Goal: Find specific page/section: Find specific page/section

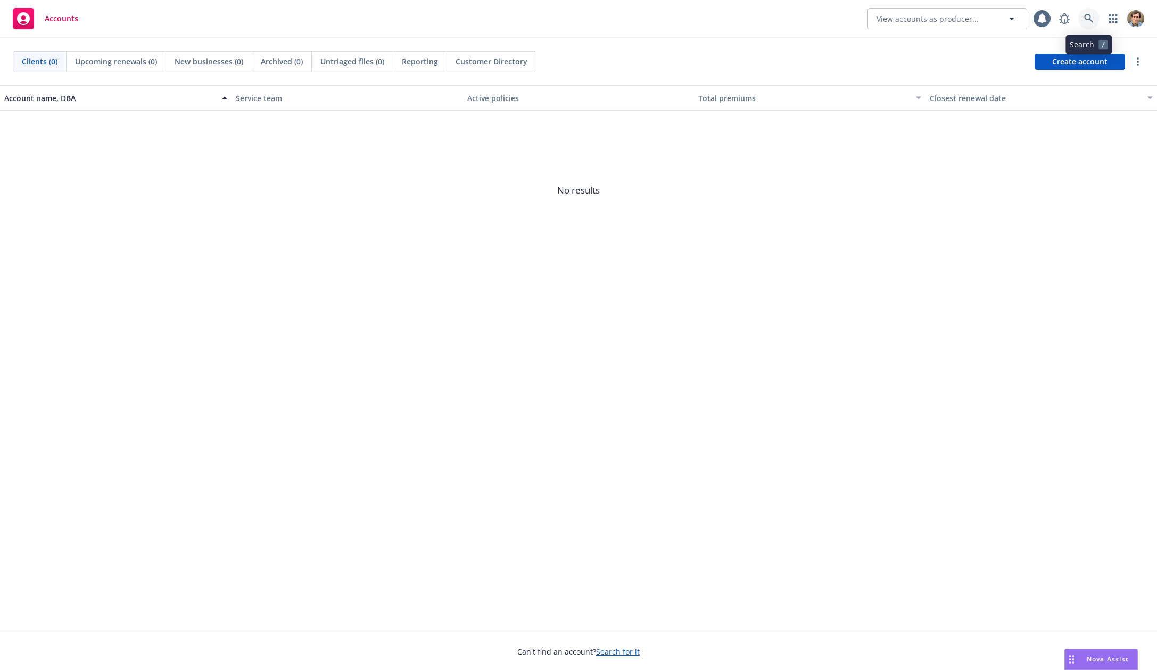
click at [1083, 21] on link at bounding box center [1088, 18] width 21 height 21
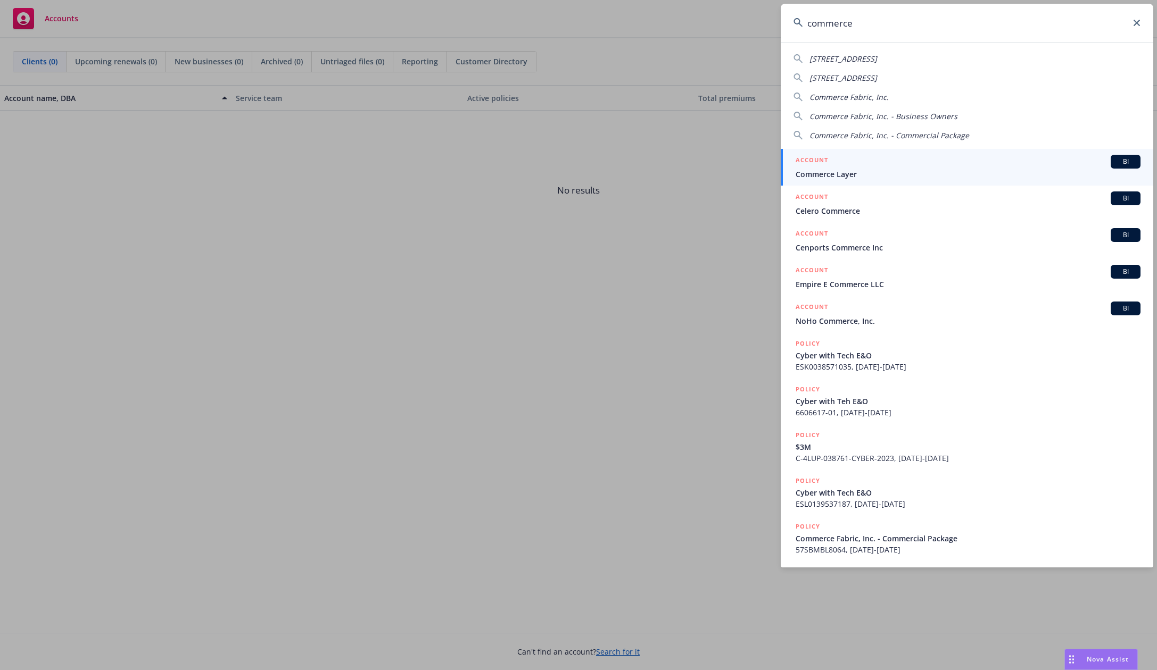
type input "commerce"
click at [961, 155] on div "ACCOUNT BI" at bounding box center [967, 162] width 345 height 14
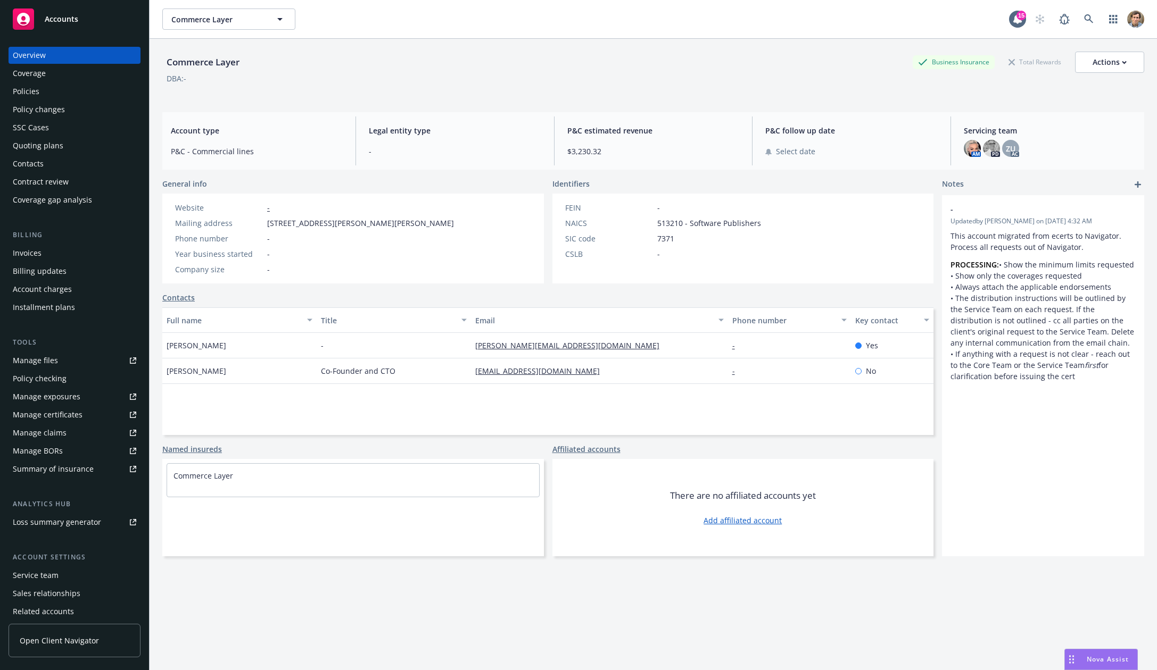
click at [64, 90] on div "Policies" at bounding box center [74, 91] width 123 height 17
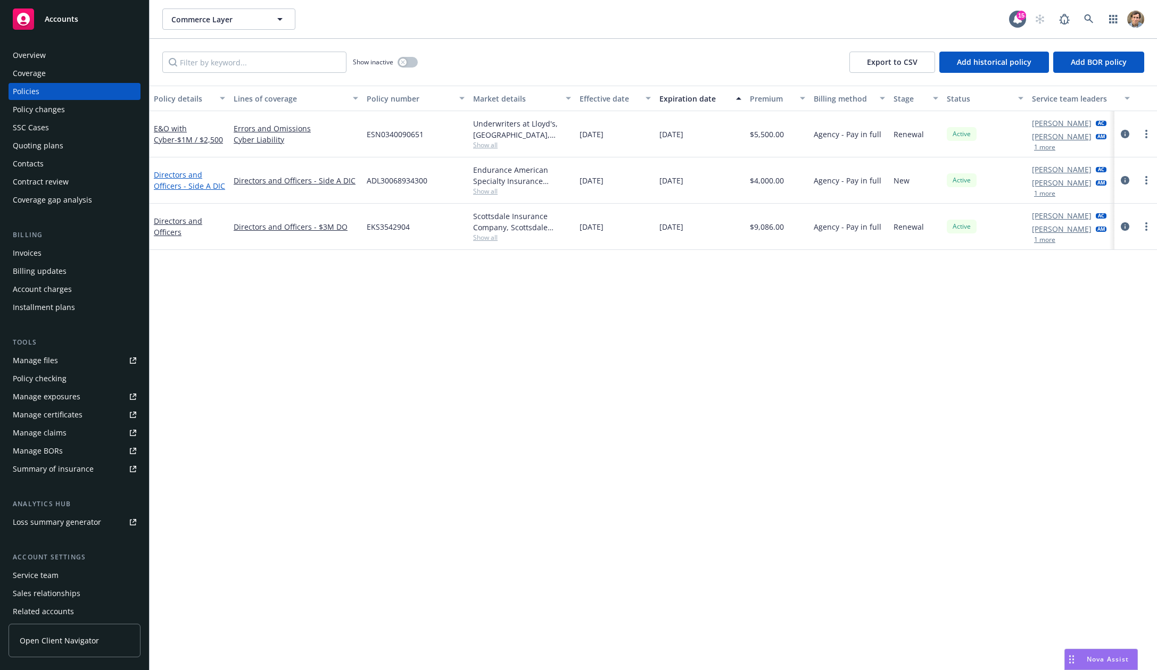
click at [165, 175] on link "Directors and Officers - Side A DIC" at bounding box center [189, 180] width 71 height 21
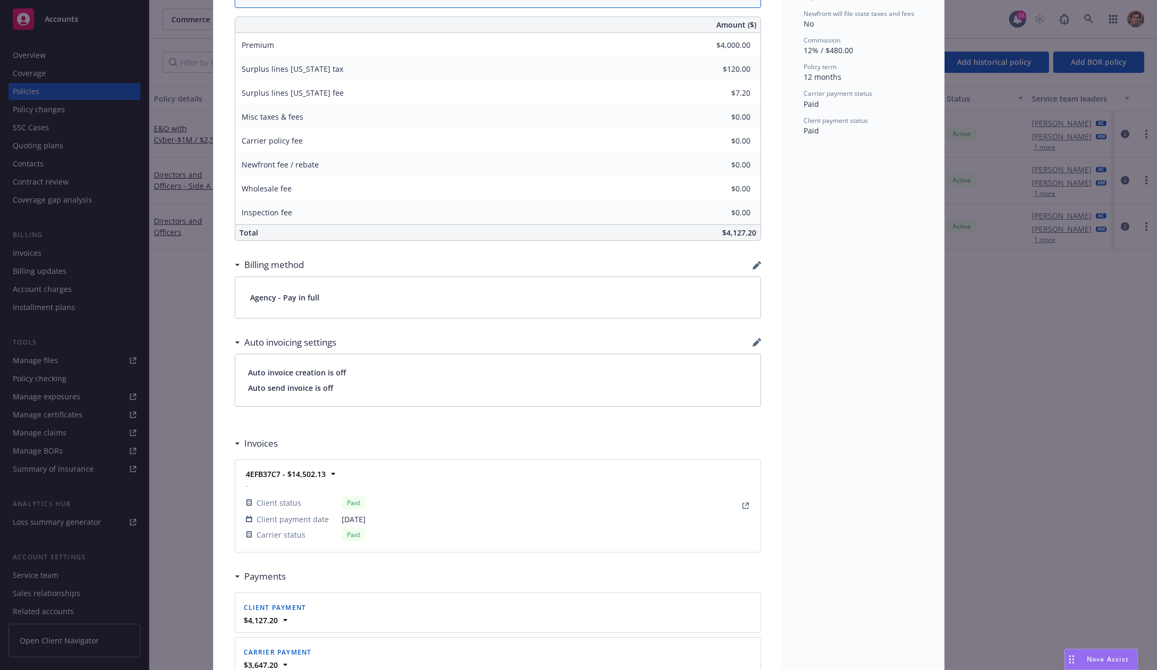
scroll to position [635, 0]
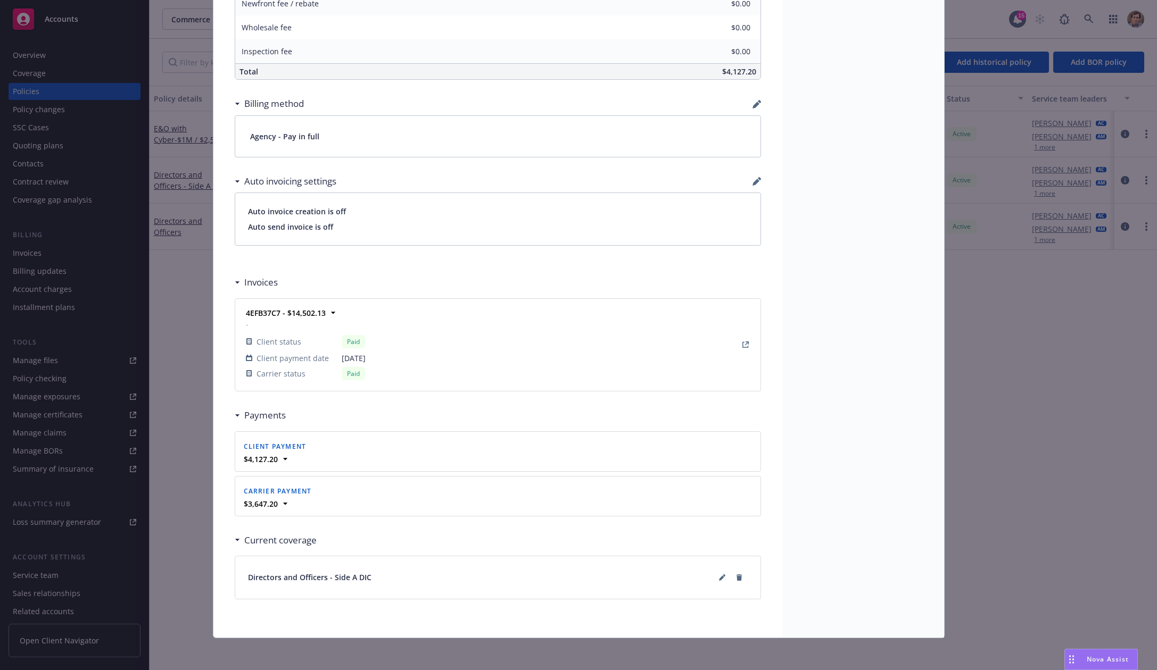
click at [468, 589] on div "Directors and Officers - Side A DIC" at bounding box center [497, 578] width 525 height 43
click at [719, 575] on icon at bounding box center [722, 578] width 6 height 6
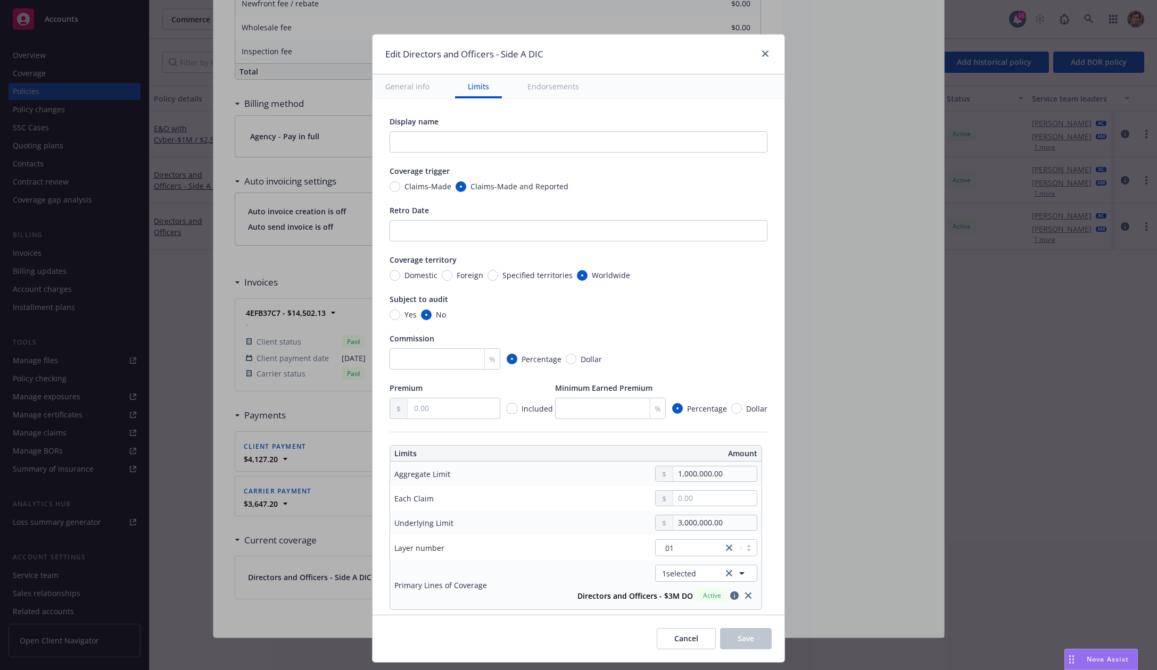
click at [997, 482] on div "Edit Directors and Officers - Side A DIC General info Limits Endorsements Displ…" at bounding box center [578, 335] width 1157 height 670
click at [763, 54] on icon "close" at bounding box center [765, 54] width 6 height 6
